Goal: Information Seeking & Learning: Learn about a topic

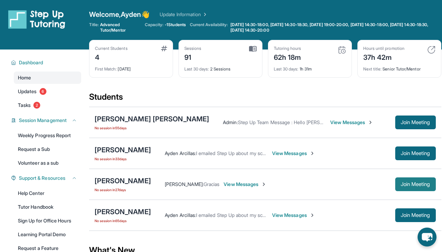
click at [397, 181] on button "Join Meeting" at bounding box center [416, 185] width 41 height 14
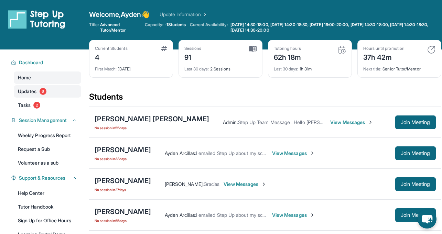
click at [39, 94] on link "Updates 6" at bounding box center [47, 91] width 67 height 12
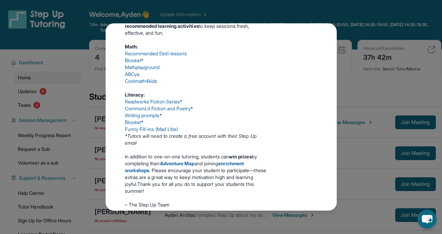
scroll to position [189, 0]
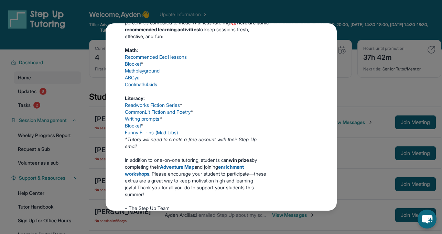
click at [150, 136] on link "Funny Fill-ins (Mad Libs)" at bounding box center [151, 133] width 53 height 6
